Goal: Information Seeking & Learning: Learn about a topic

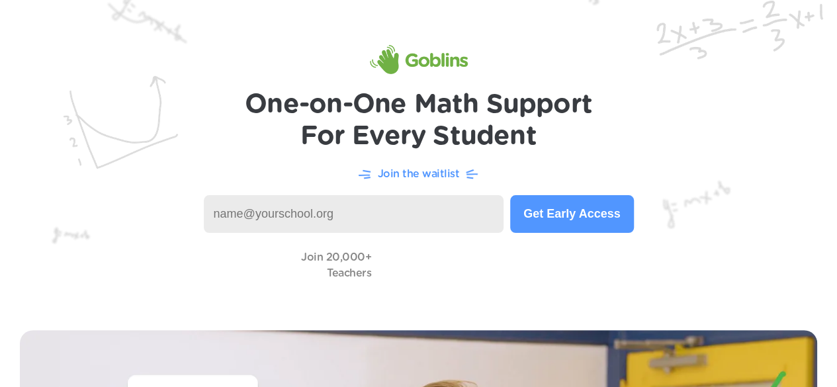
scroll to position [331, 0]
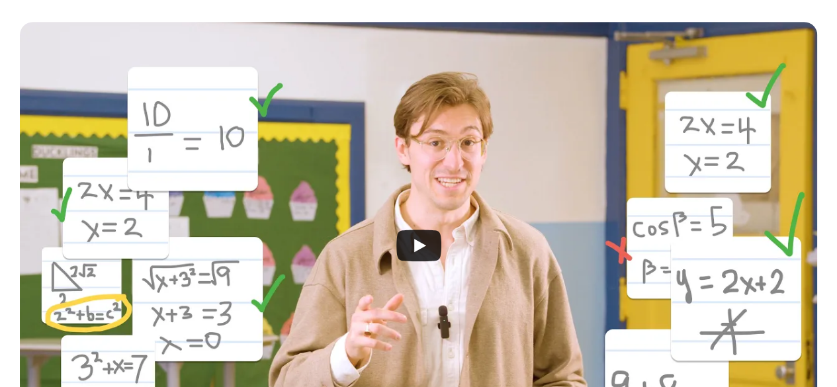
click at [420, 248] on icon "Play" at bounding box center [420, 245] width 12 height 13
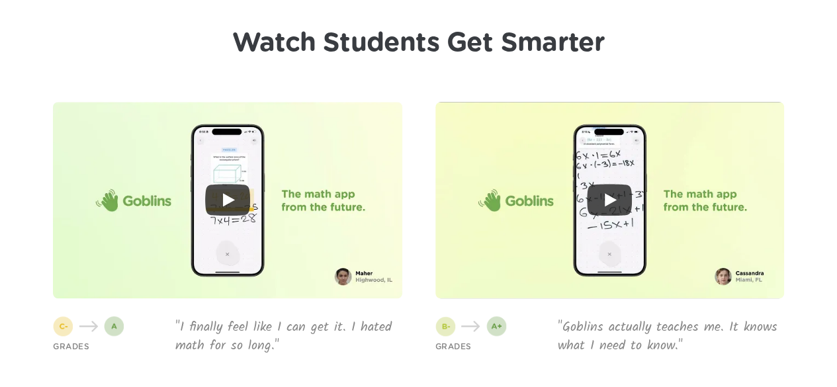
scroll to position [3045, 0]
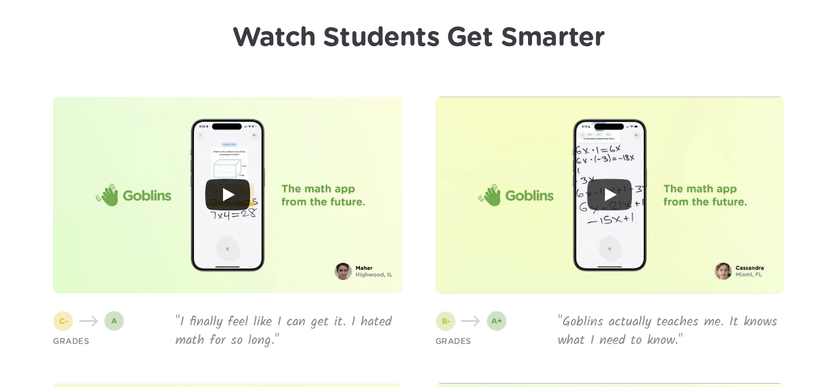
click at [224, 199] on icon "Play" at bounding box center [229, 194] width 12 height 13
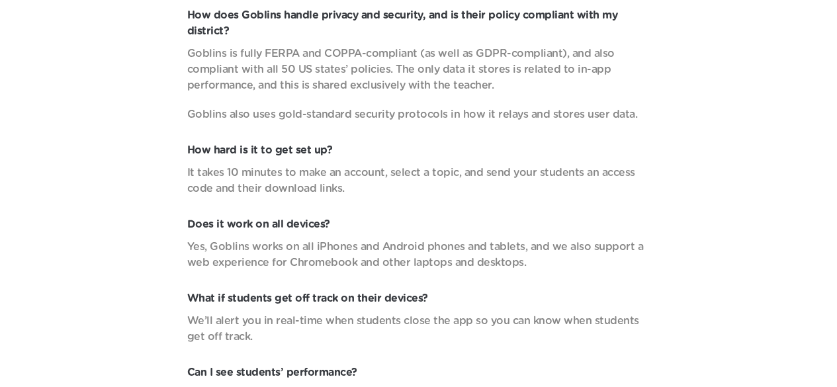
scroll to position [4368, 0]
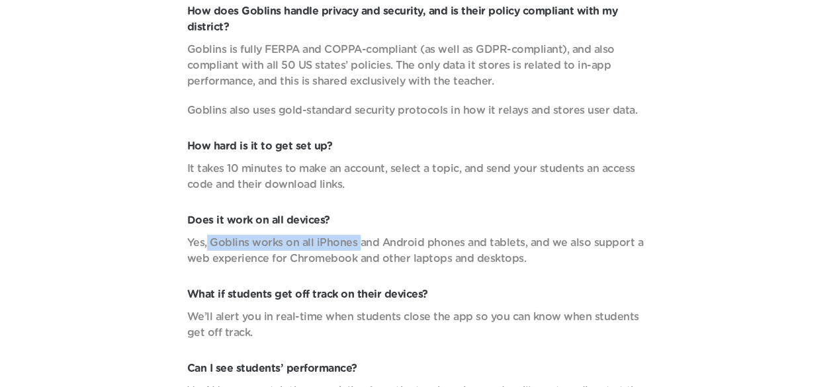
drag, startPoint x: 209, startPoint y: 238, endPoint x: 355, endPoint y: 235, distance: 145.6
click at [354, 235] on p "Yes, Goblins works on all iPhones and Android phones and tablets, and we also s…" at bounding box center [418, 251] width 463 height 32
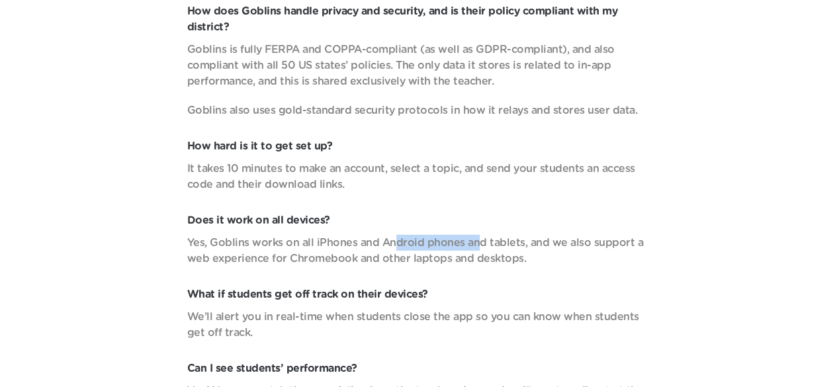
drag, startPoint x: 389, startPoint y: 236, endPoint x: 474, endPoint y: 234, distance: 85.4
click at [474, 234] on div "Does it work on all devices? Yes, Goblins works on all iPhones and Android phon…" at bounding box center [418, 239] width 463 height 54
drag, startPoint x: 488, startPoint y: 232, endPoint x: 594, endPoint y: 241, distance: 106.2
click at [572, 240] on div "Does it work on all devices? Yes, Goblins works on all iPhones and Android phon…" at bounding box center [418, 239] width 463 height 54
drag, startPoint x: 293, startPoint y: 259, endPoint x: 376, endPoint y: 257, distance: 83.4
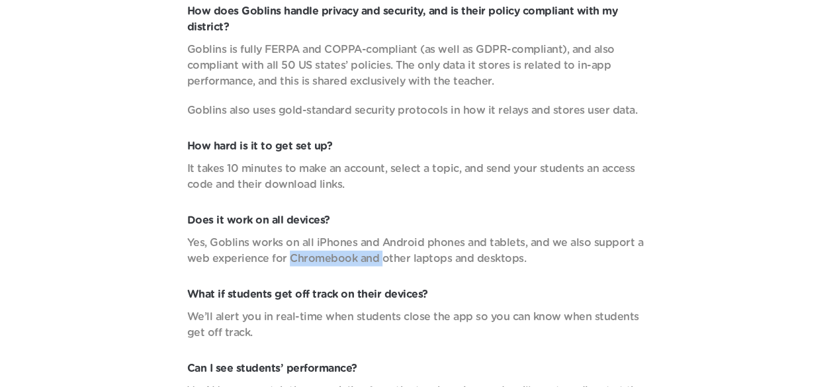
click at [376, 257] on p "Yes, Goblins works on all iPhones and Android phones and tablets, and we also s…" at bounding box center [418, 251] width 463 height 32
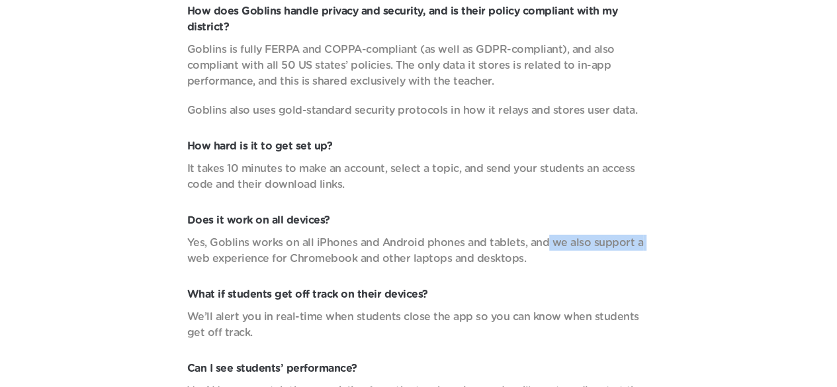
drag, startPoint x: 553, startPoint y: 247, endPoint x: 621, endPoint y: 248, distance: 68.8
click at [635, 248] on p "Yes, Goblins works on all iPhones and Android phones and tablets, and we also s…" at bounding box center [418, 251] width 463 height 32
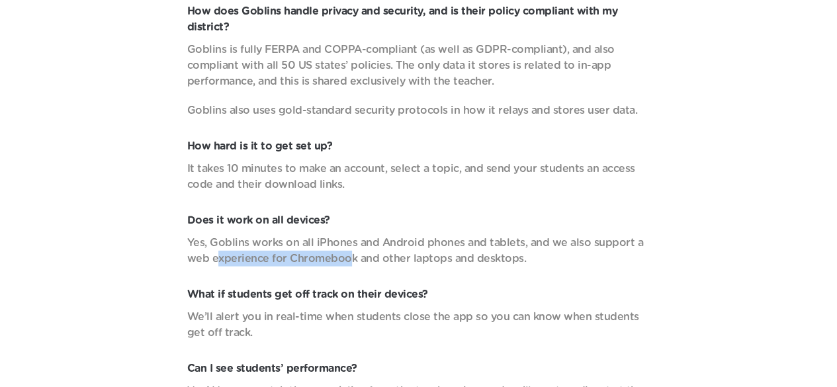
drag, startPoint x: 216, startPoint y: 257, endPoint x: 343, endPoint y: 261, distance: 127.8
click at [343, 261] on p "Yes, Goblins works on all iPhones and Android phones and tablets, and we also s…" at bounding box center [418, 251] width 463 height 32
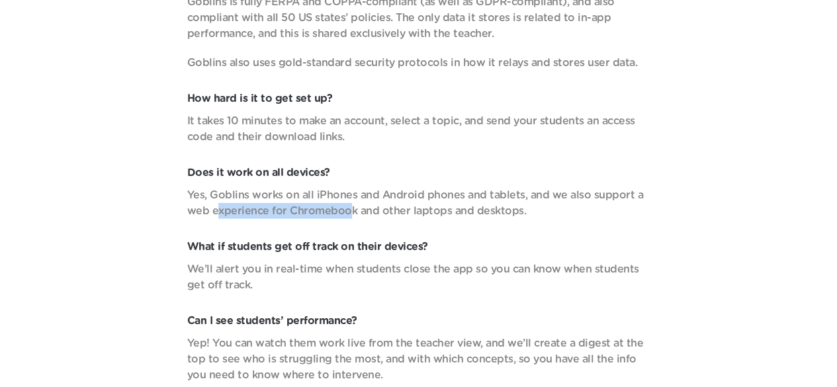
scroll to position [4434, 0]
